Goal: Transaction & Acquisition: Purchase product/service

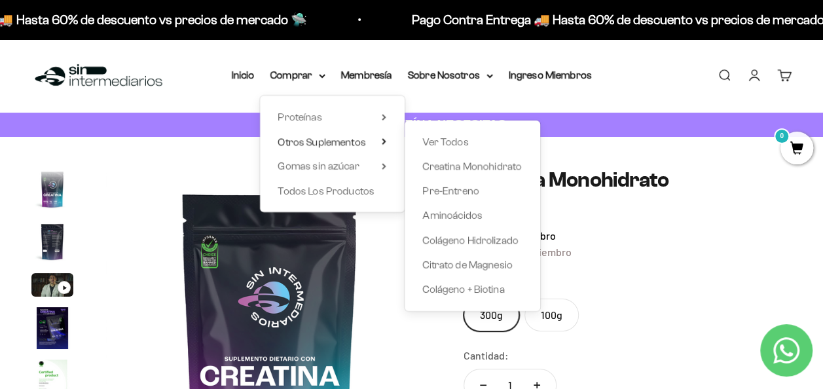
scroll to position [54, 0]
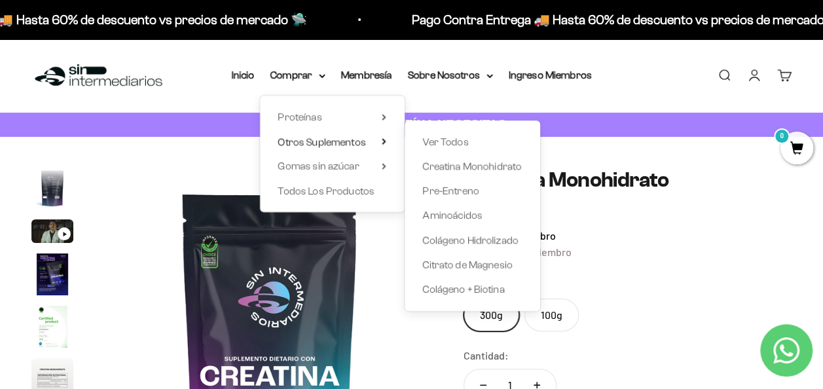
click at [649, 87] on div "Menú Buscar Inicio Comprar Proteínas Ver Todos Whey Iso Vegan Pancakes Pre-Entr…" at bounding box center [411, 75] width 823 height 73
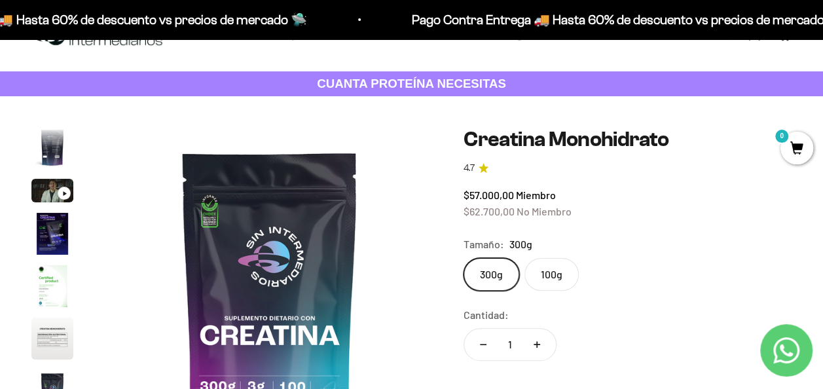
scroll to position [0, 0]
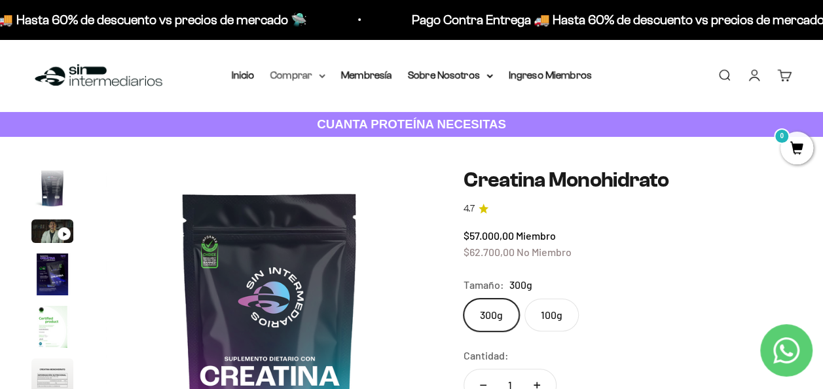
click at [325, 76] on icon at bounding box center [322, 76] width 7 height 5
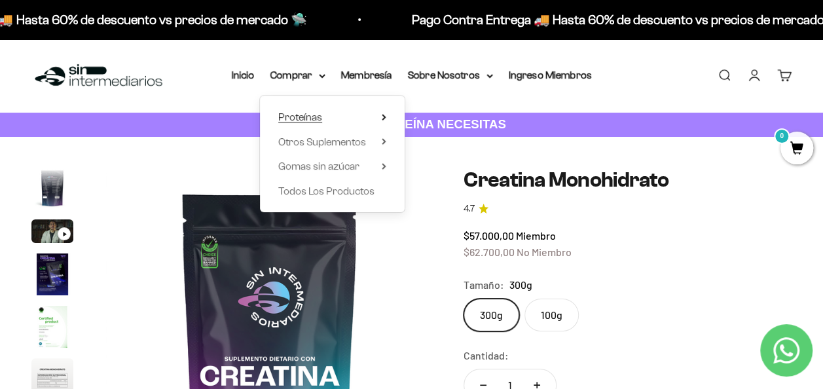
click at [383, 115] on icon at bounding box center [383, 117] width 3 height 5
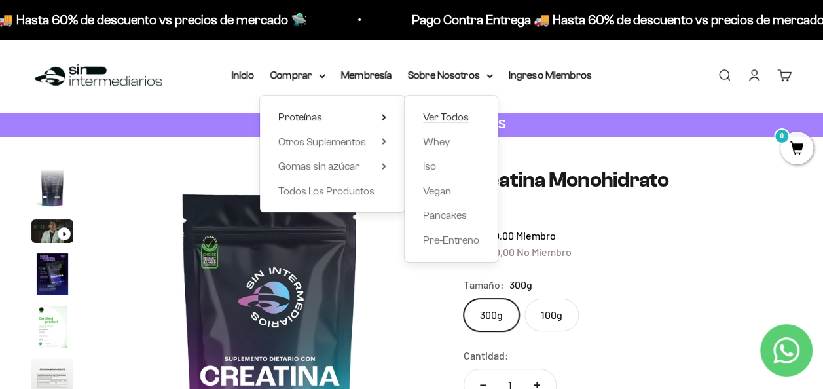
click at [458, 119] on span "Ver Todos" at bounding box center [446, 116] width 46 height 11
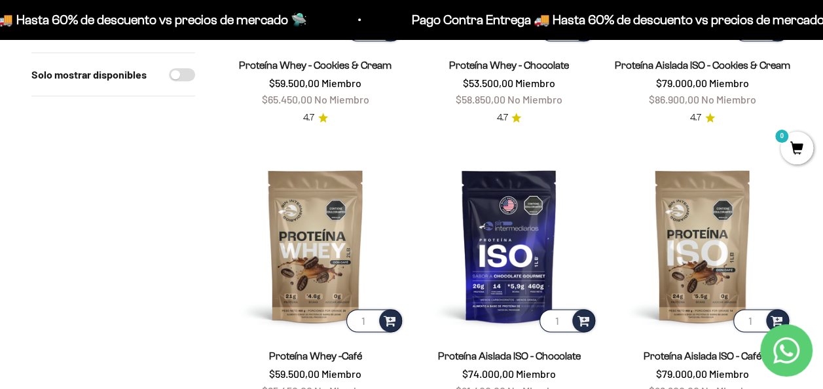
scroll to position [720, 0]
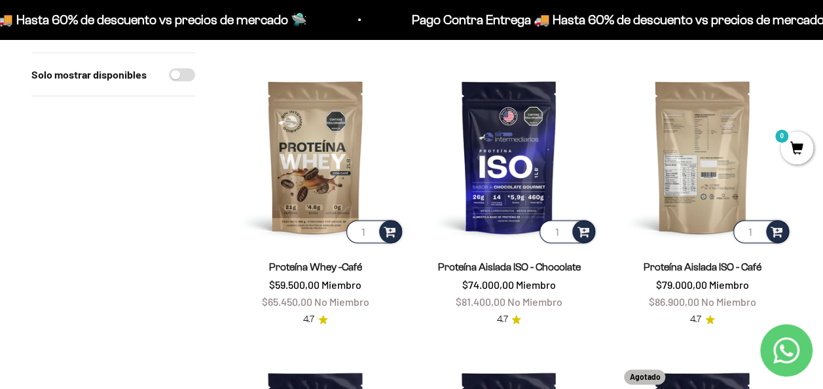
click at [727, 134] on img at bounding box center [702, 156] width 178 height 178
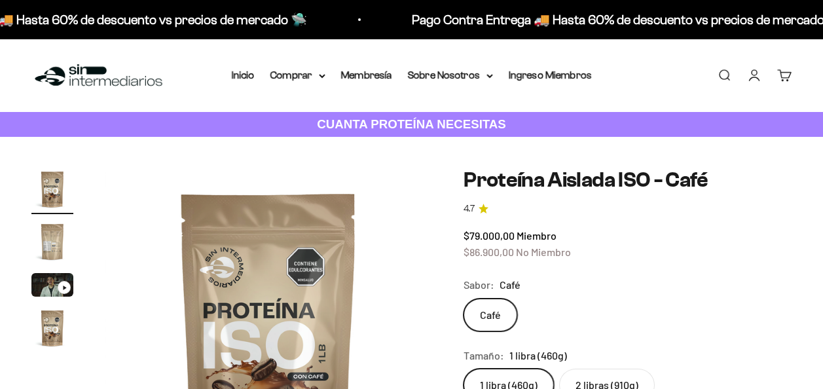
scroll to position [131, 0]
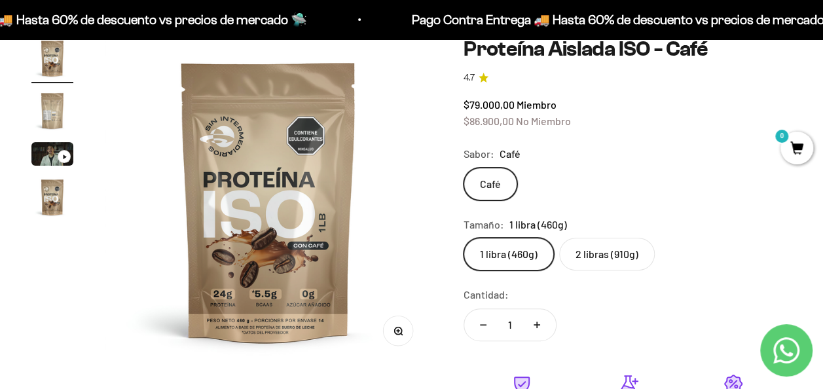
click at [600, 257] on label "2 libras (910g)" at bounding box center [607, 254] width 96 height 33
click at [464, 238] on input "2 libras (910g)" at bounding box center [463, 237] width 1 height 1
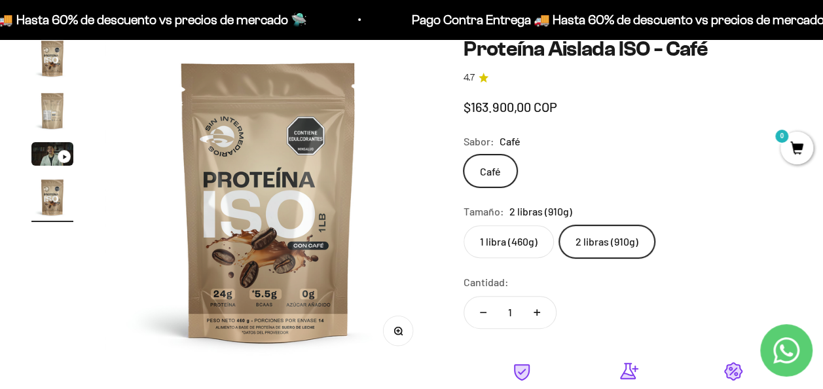
scroll to position [0, 1006]
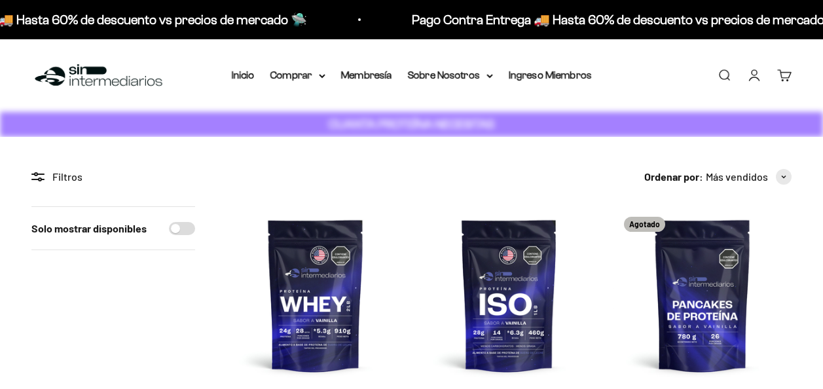
scroll to position [720, 0]
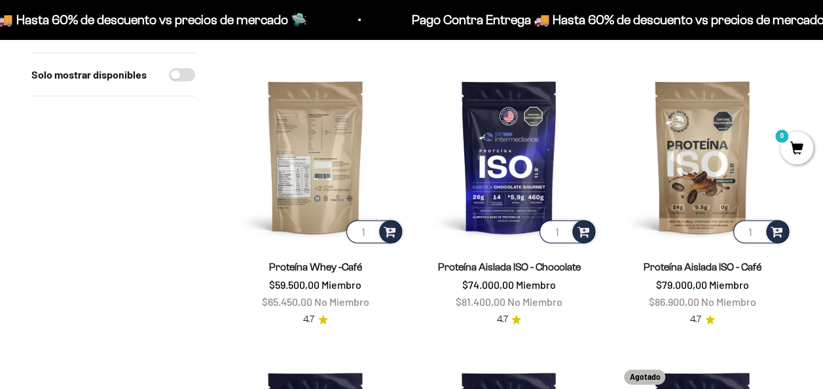
click at [321, 141] on img at bounding box center [316, 156] width 178 height 178
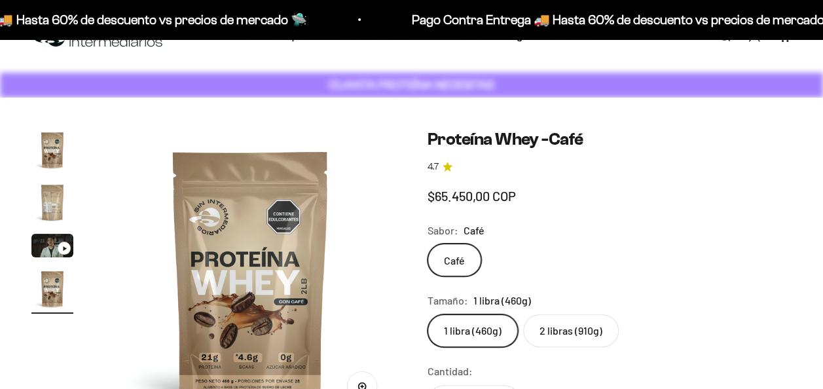
scroll to position [0, 896]
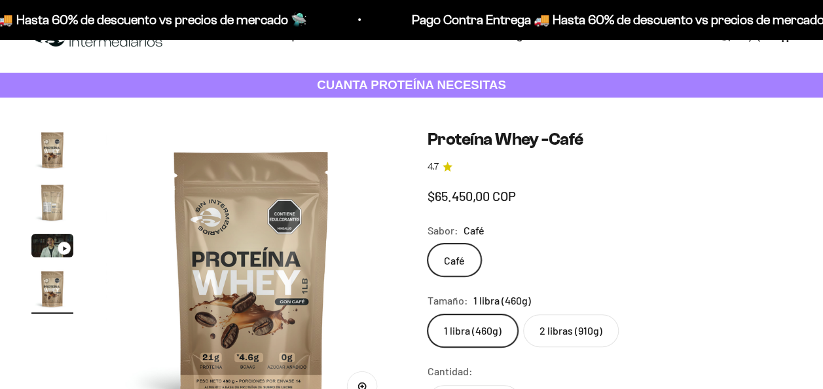
click at [574, 314] on label "2 libras (910g)" at bounding box center [571, 330] width 96 height 33
click at [428, 314] on input "2 libras (910g)" at bounding box center [427, 314] width 1 height 1
radio input "true"
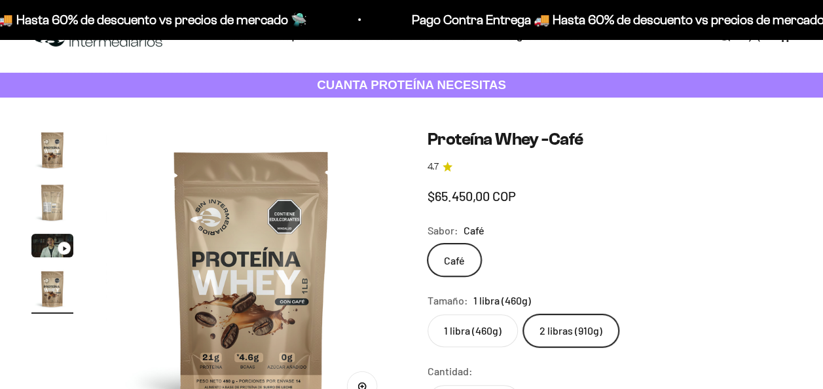
scroll to position [65, 0]
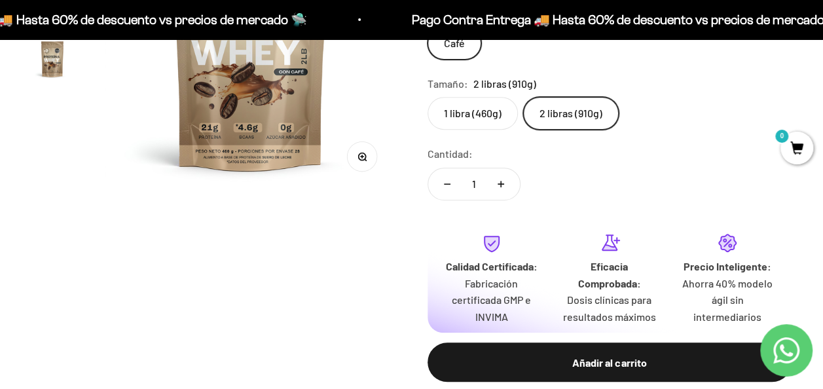
scroll to position [327, 0]
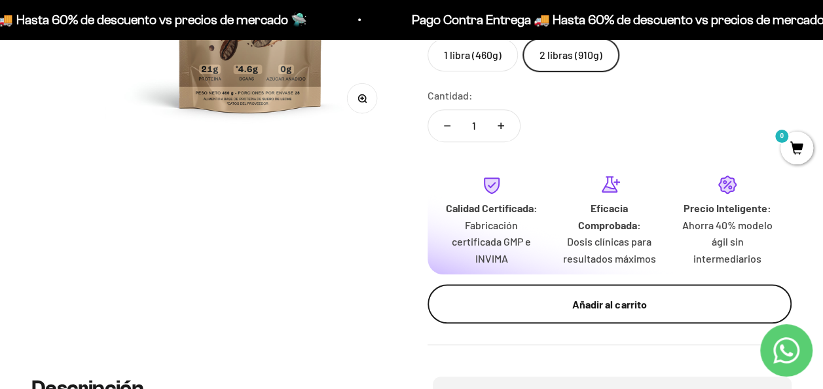
click at [621, 305] on div "Añadir al carrito" at bounding box center [610, 304] width 312 height 17
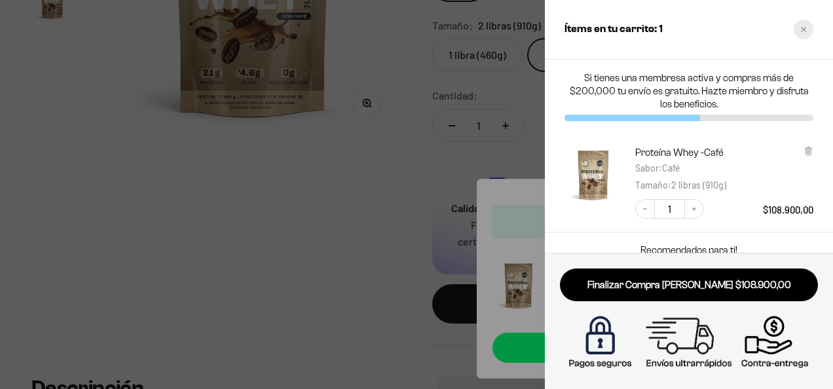
click at [803, 25] on div "Close cart" at bounding box center [803, 30] width 20 height 20
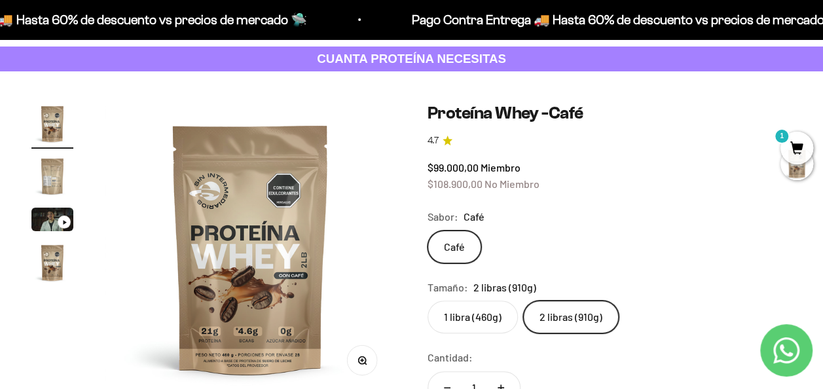
scroll to position [0, 0]
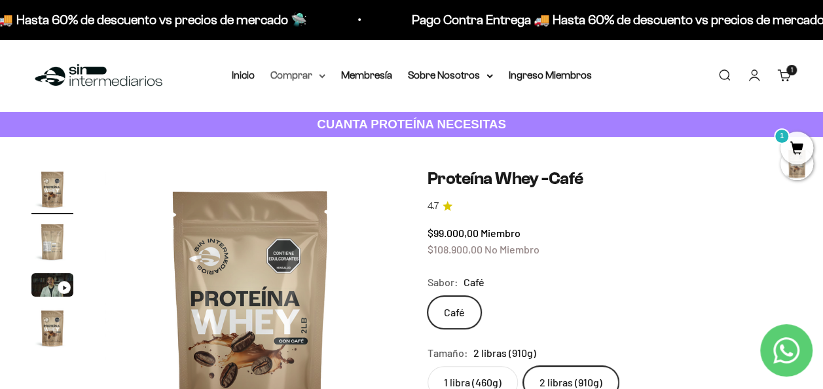
click at [321, 76] on icon at bounding box center [321, 76] width 5 height 3
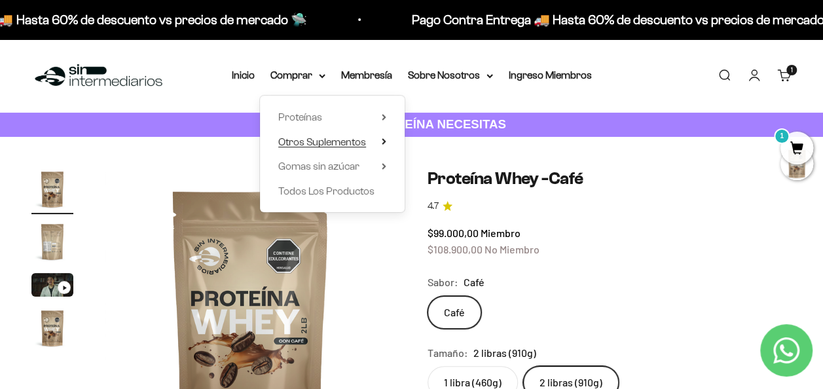
click at [375, 137] on summary "Otros Suplementos" at bounding box center [332, 142] width 108 height 17
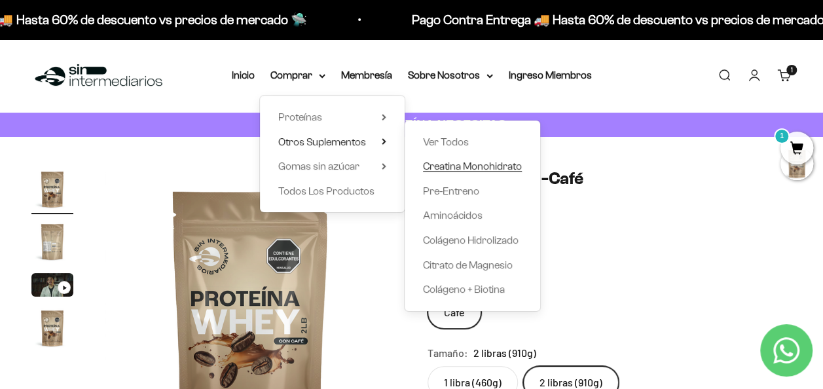
click at [456, 160] on span "Creatina Monohidrato" at bounding box center [472, 165] width 99 height 11
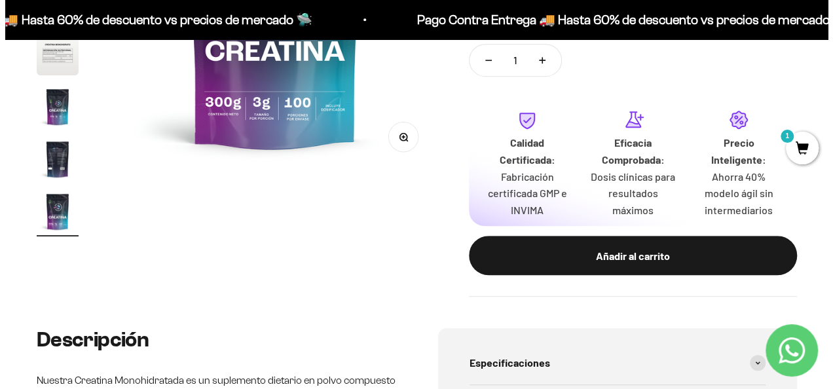
scroll to position [327, 0]
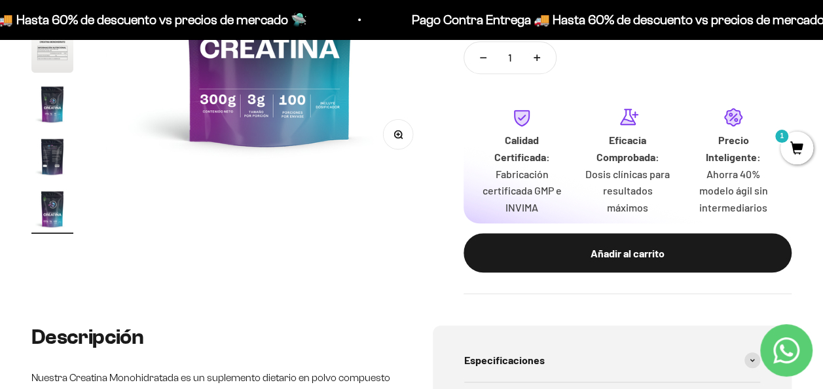
drag, startPoint x: 596, startPoint y: 249, endPoint x: 531, endPoint y: 244, distance: 65.1
click at [597, 249] on div "Añadir al carrito" at bounding box center [628, 253] width 276 height 17
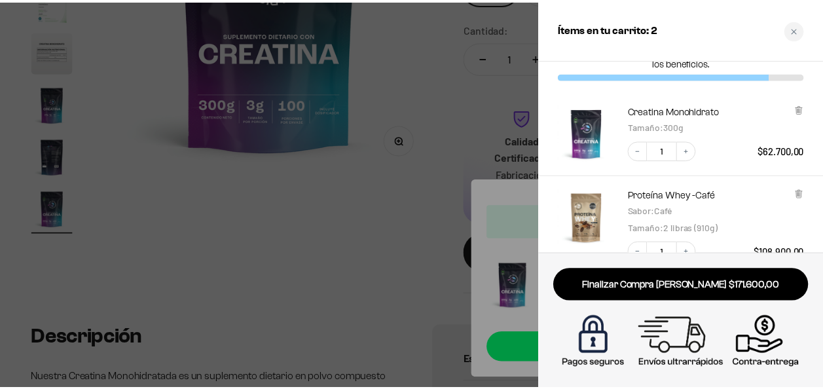
scroll to position [0, 0]
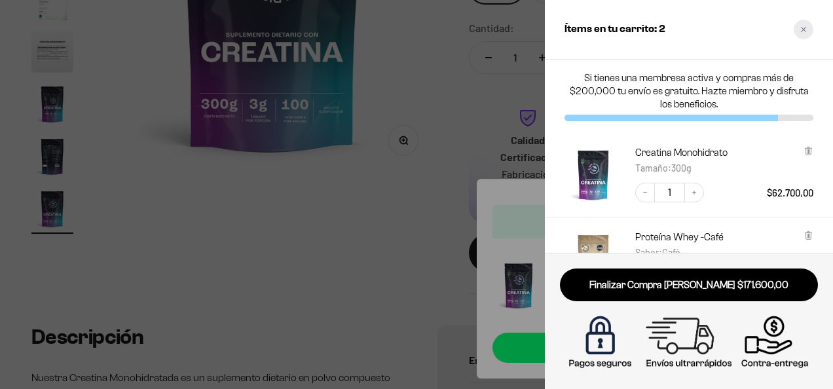
click at [798, 30] on div "Close cart" at bounding box center [803, 30] width 20 height 20
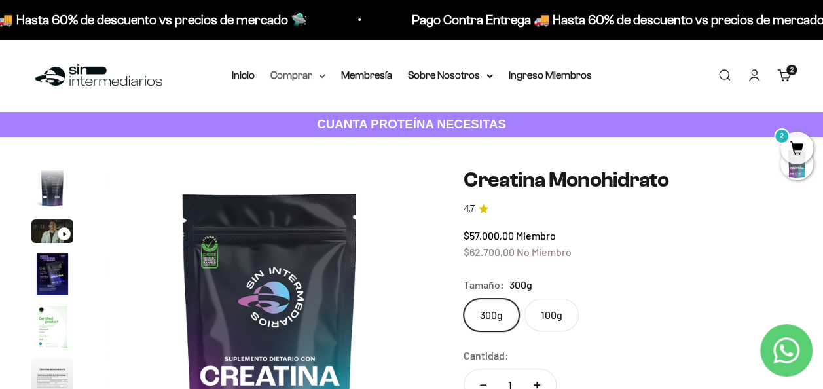
click at [321, 76] on icon at bounding box center [321, 76] width 5 height 3
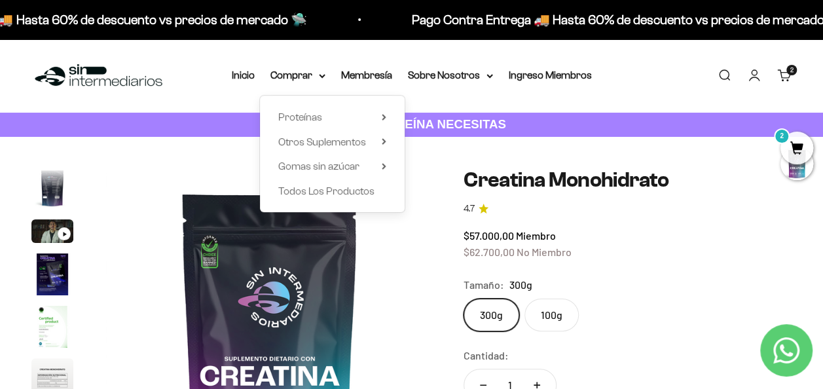
click at [409, 254] on img at bounding box center [269, 331] width 327 height 327
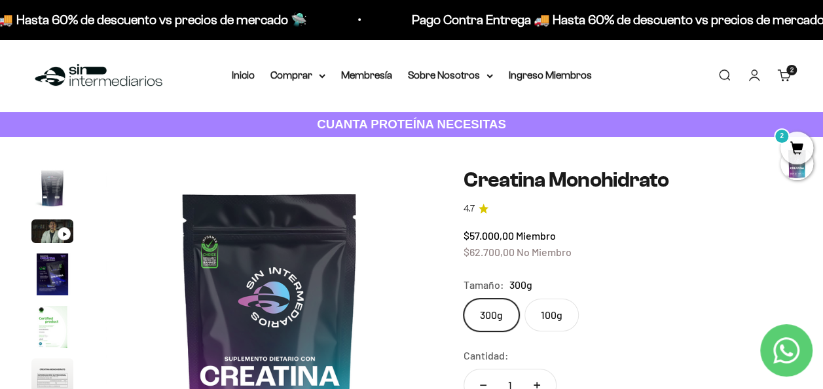
click at [754, 76] on link "Iniciar sesión" at bounding box center [754, 75] width 14 height 14
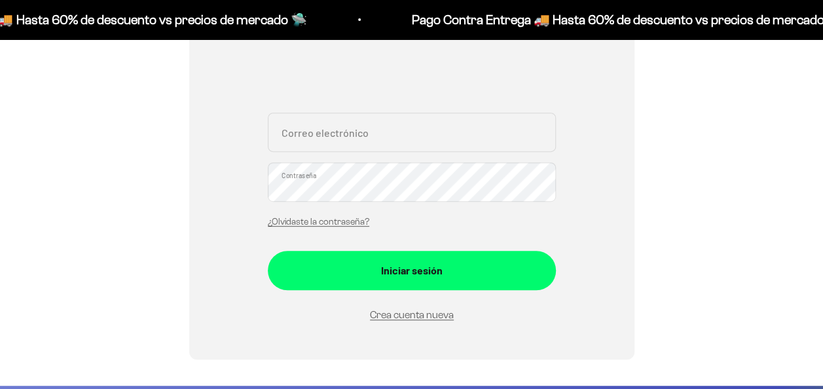
type input "[EMAIL_ADDRESS][DOMAIN_NAME]"
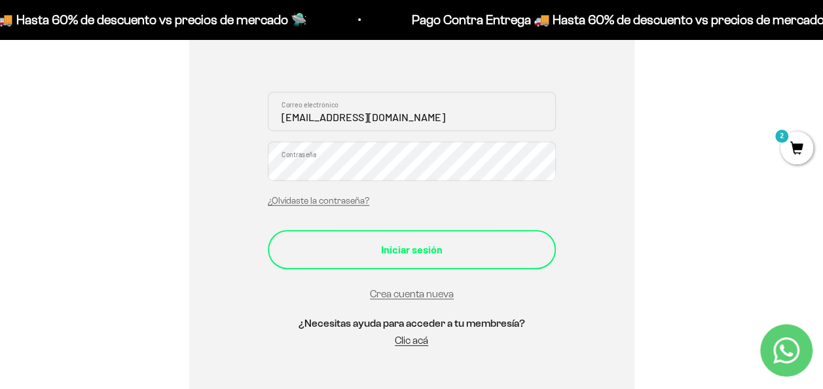
click at [407, 263] on button "Iniciar sesión" at bounding box center [412, 249] width 288 height 39
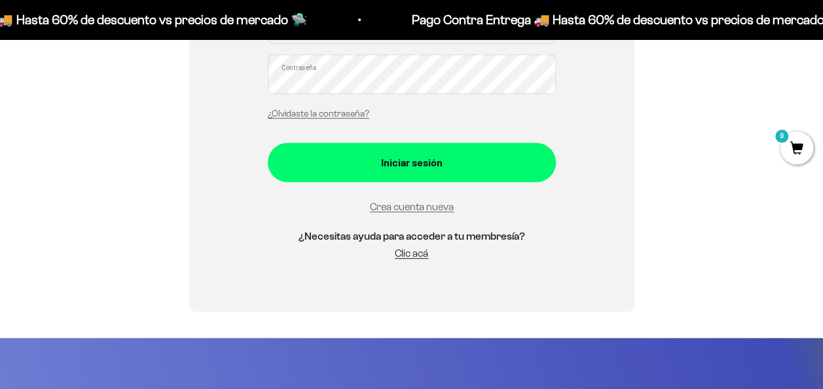
scroll to position [280, 0]
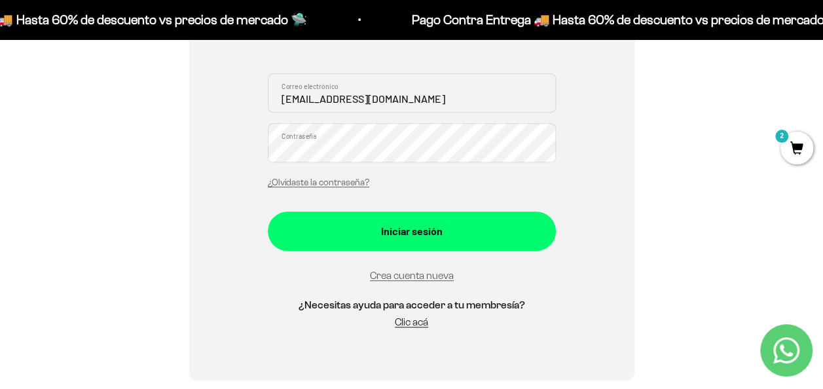
click at [268, 211] on button "Iniciar sesión" at bounding box center [412, 230] width 288 height 39
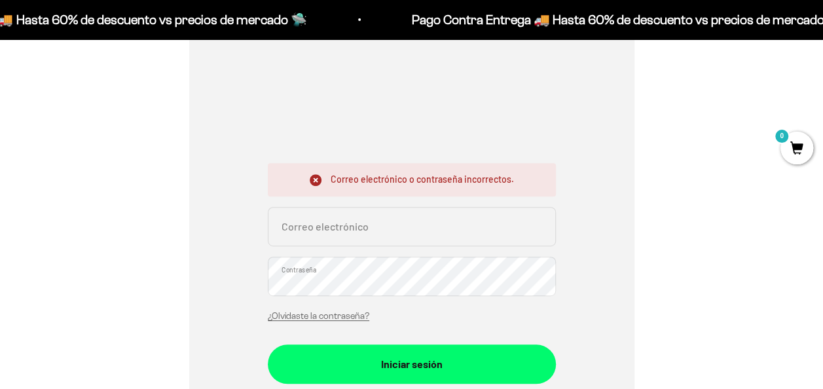
scroll to position [196, 0]
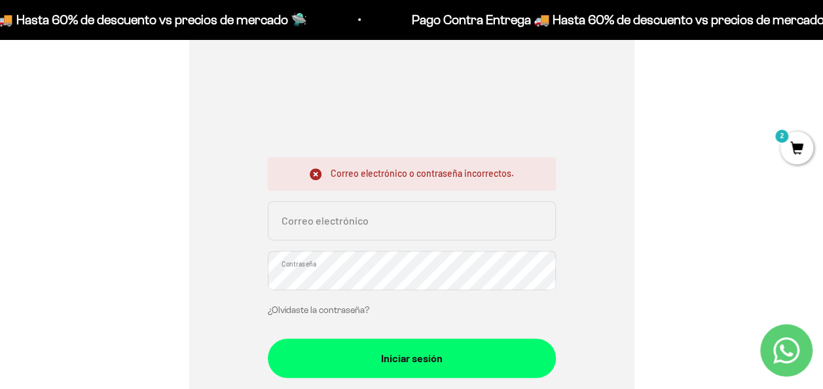
click at [327, 310] on link "¿Olvidaste la contraseña?" at bounding box center [318, 310] width 101 height 10
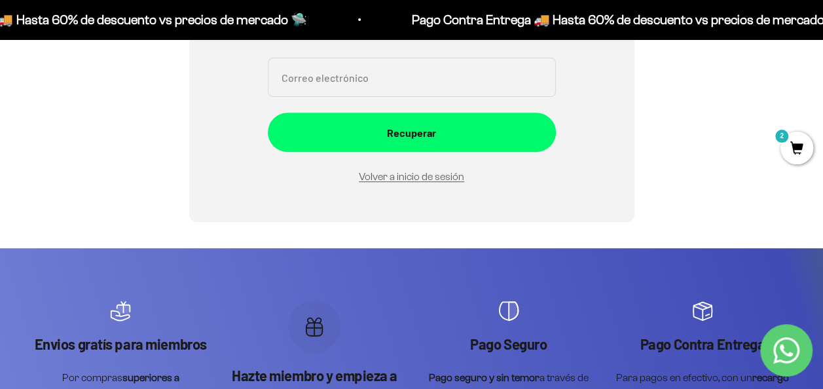
scroll to position [65, 0]
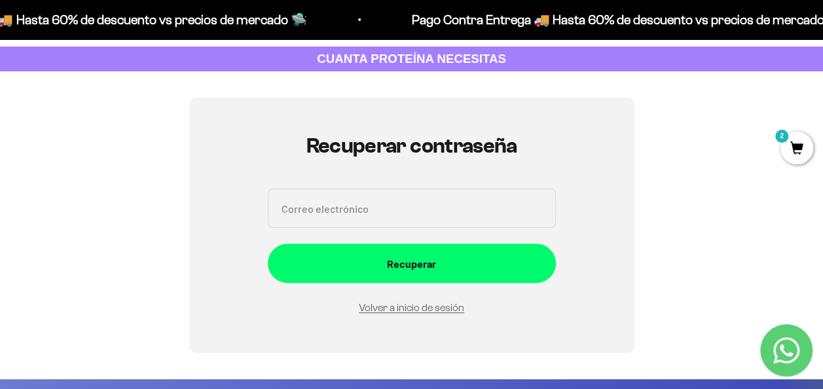
click at [350, 214] on input "Correo electrónico" at bounding box center [412, 208] width 288 height 39
type input "ghpradol@gmail.com"
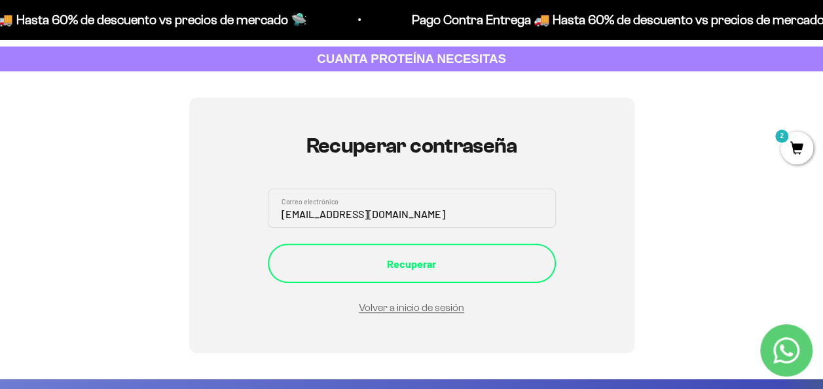
click at [388, 267] on div "Recuperar" at bounding box center [412, 263] width 236 height 17
